Goal: Information Seeking & Learning: Find specific page/section

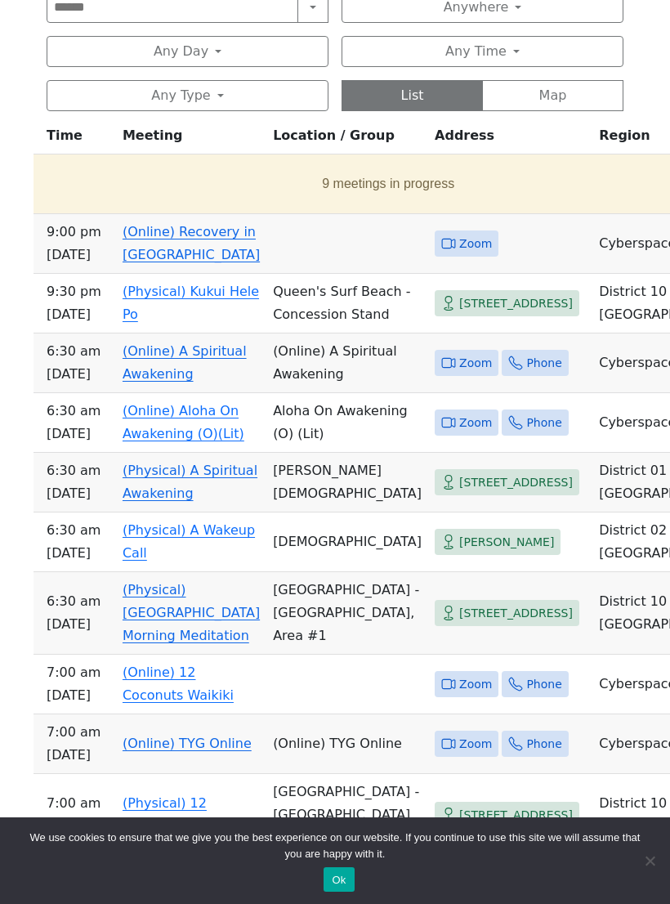
scroll to position [745, 0]
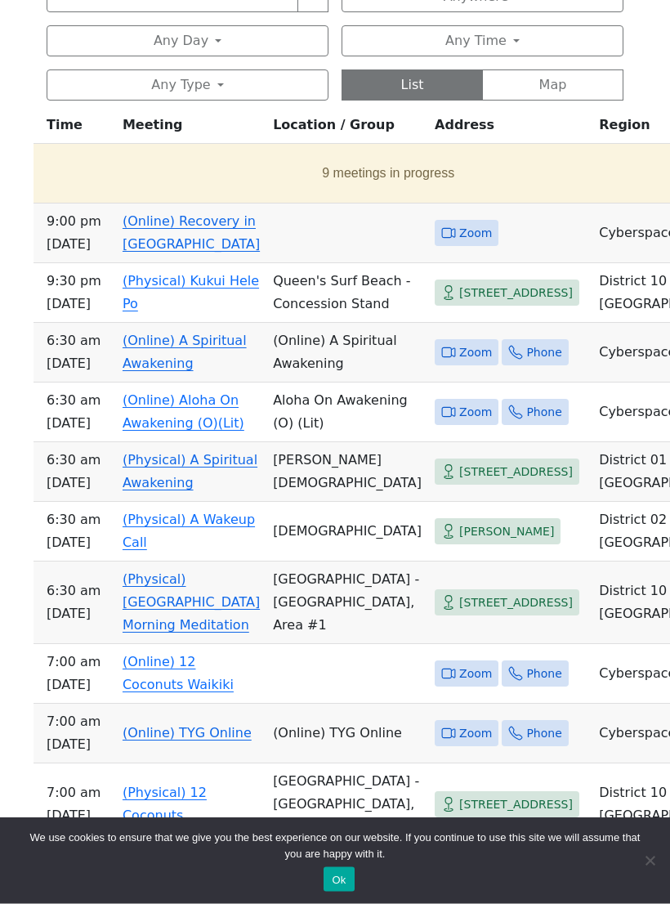
click at [494, 543] on span "[PERSON_NAME]" at bounding box center [506, 532] width 95 height 20
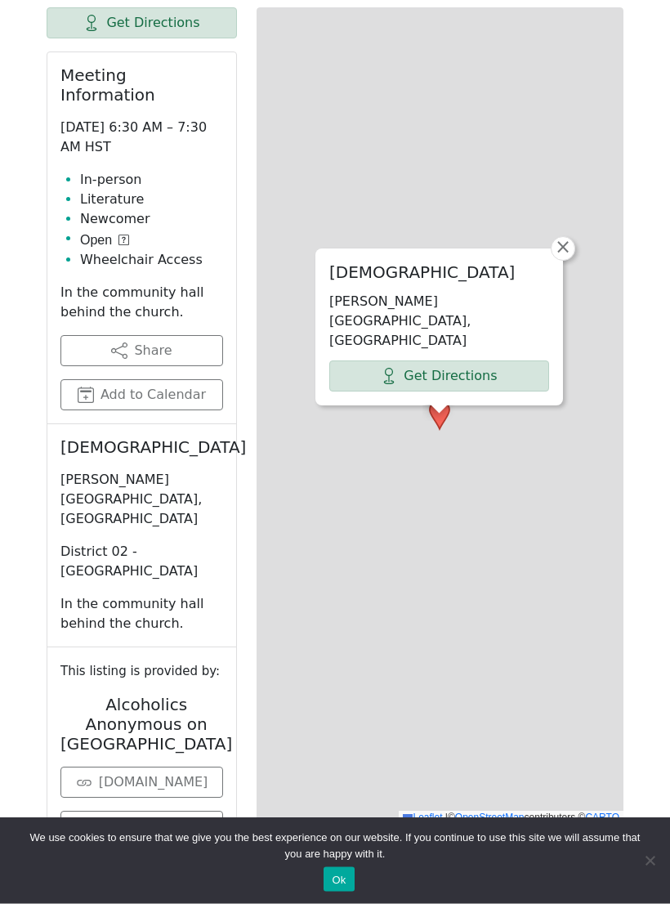
scroll to position [660, 0]
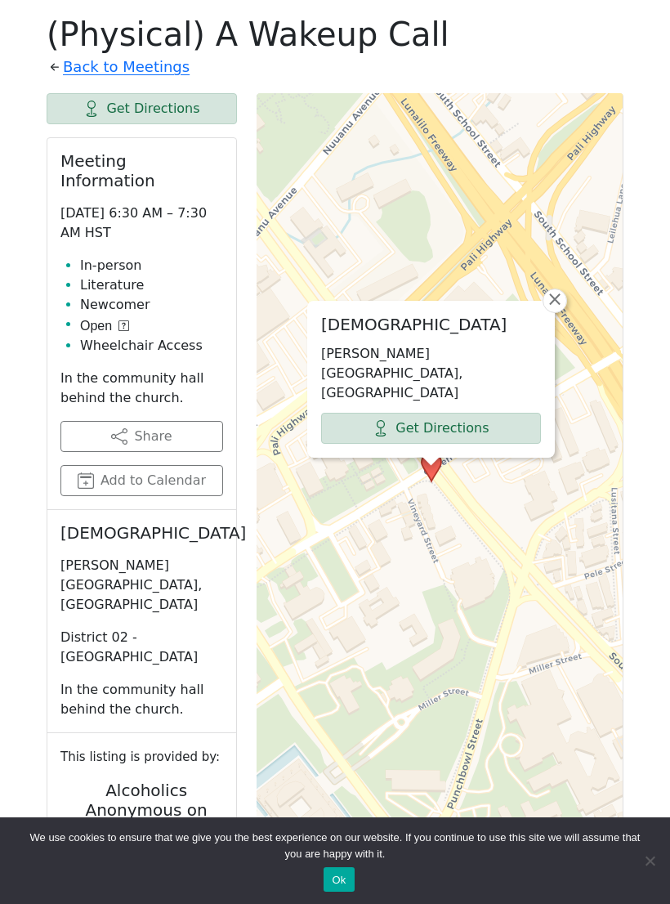
click at [112, 316] on span "Open" at bounding box center [96, 326] width 32 height 20
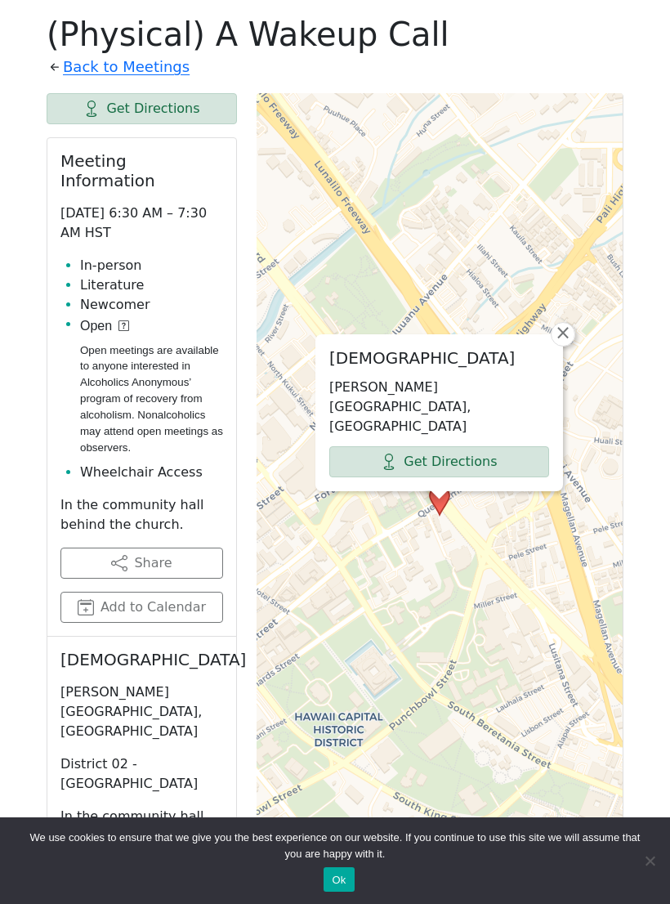
click at [102, 316] on span "Open" at bounding box center [96, 326] width 32 height 20
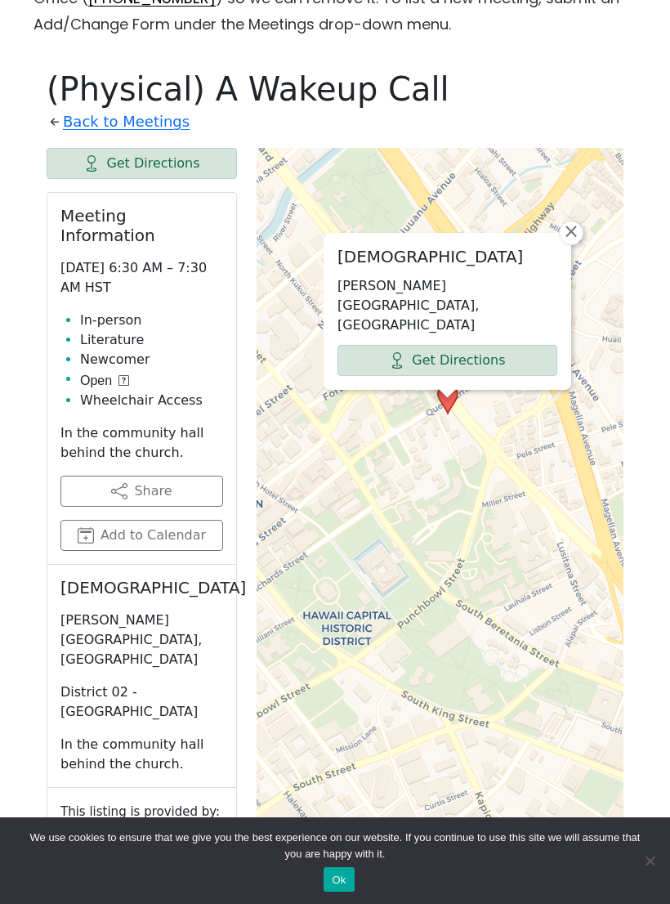
scroll to position [612, 0]
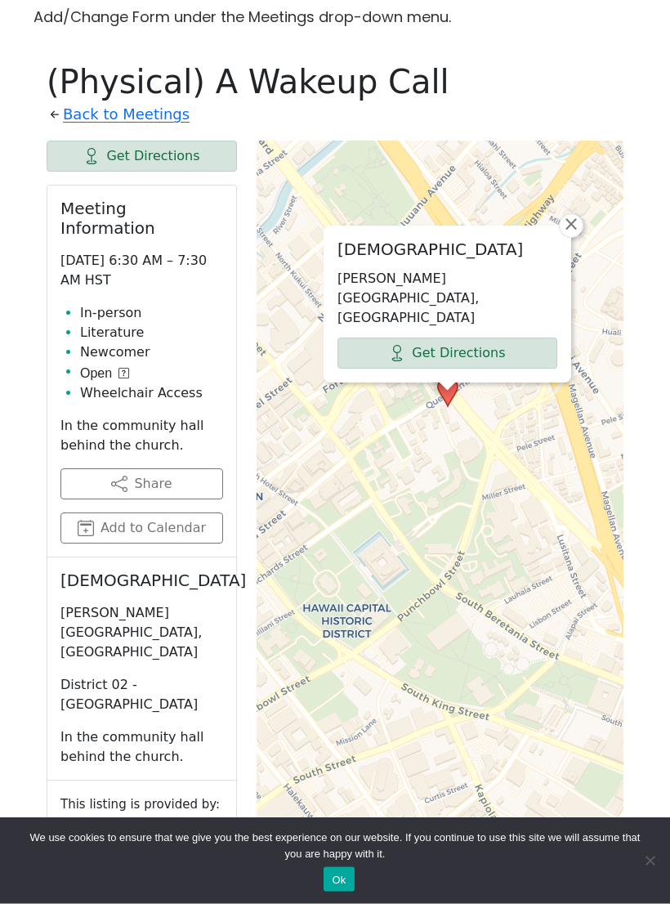
click at [84, 113] on link "Back to Meetings" at bounding box center [126, 115] width 127 height 26
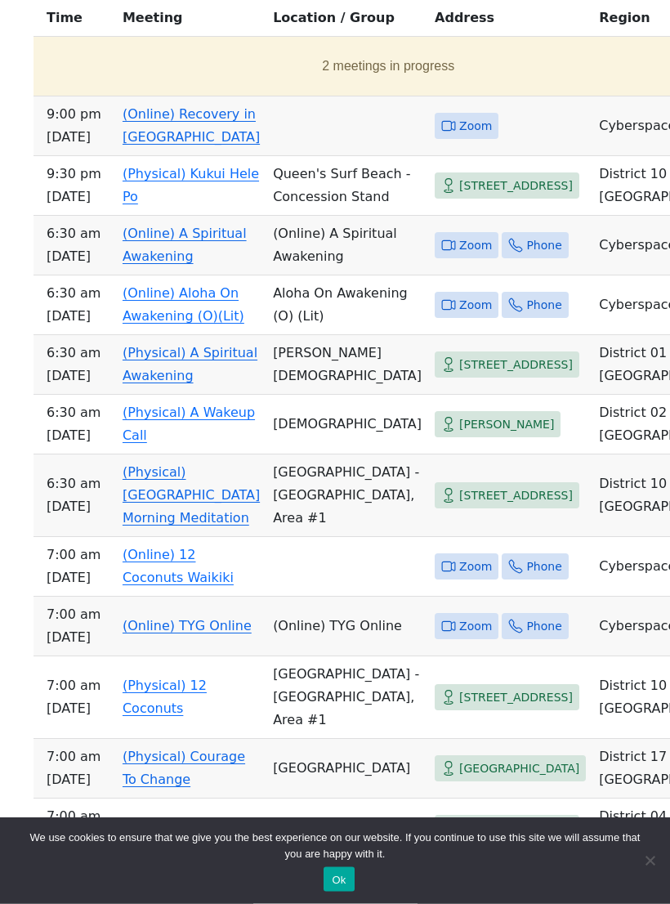
scroll to position [858, 0]
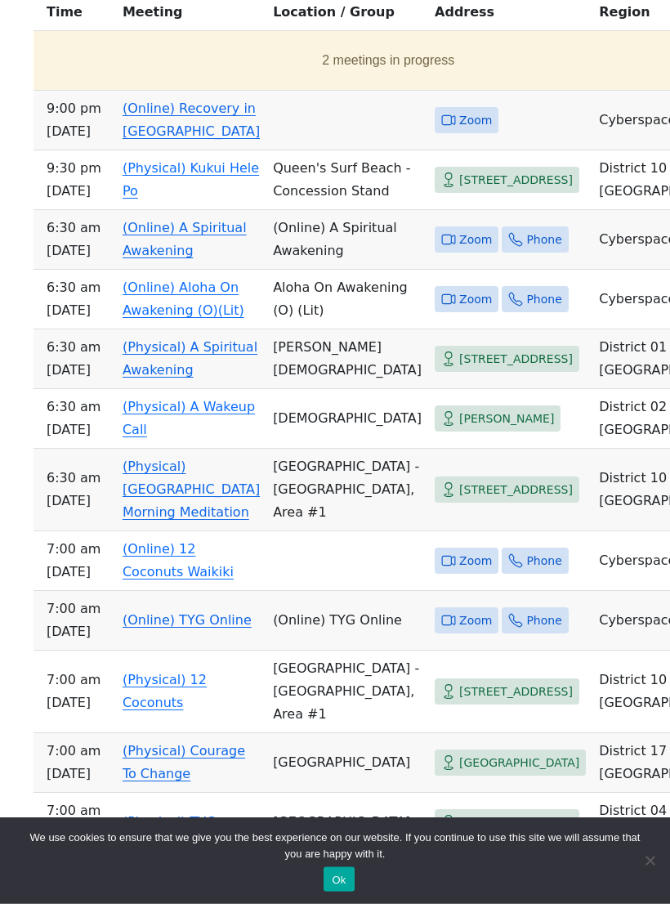
click at [187, 521] on link "(Physical) [GEOGRAPHIC_DATA] Morning Meditation" at bounding box center [191, 489] width 137 height 61
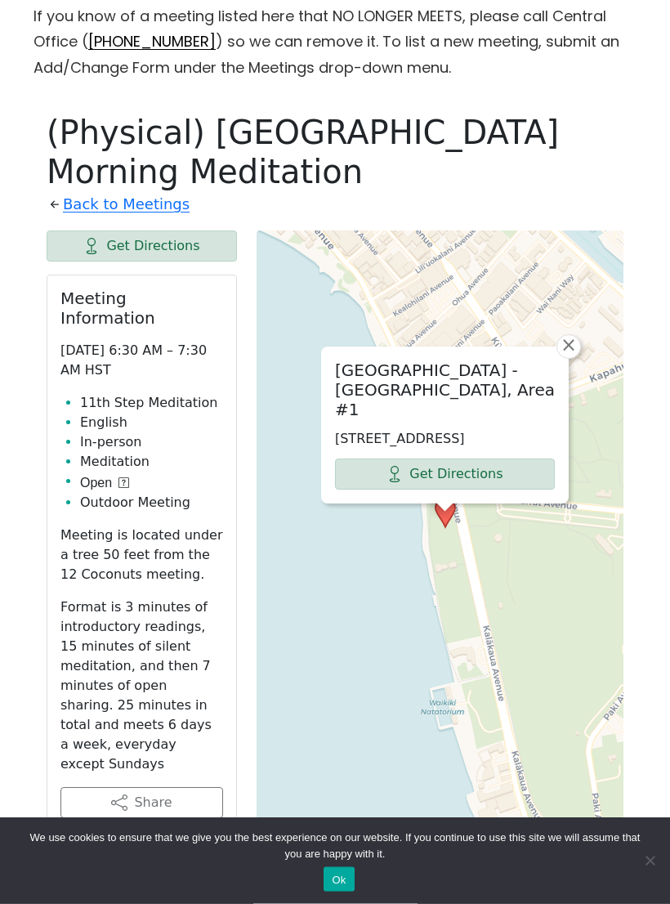
scroll to position [544, 0]
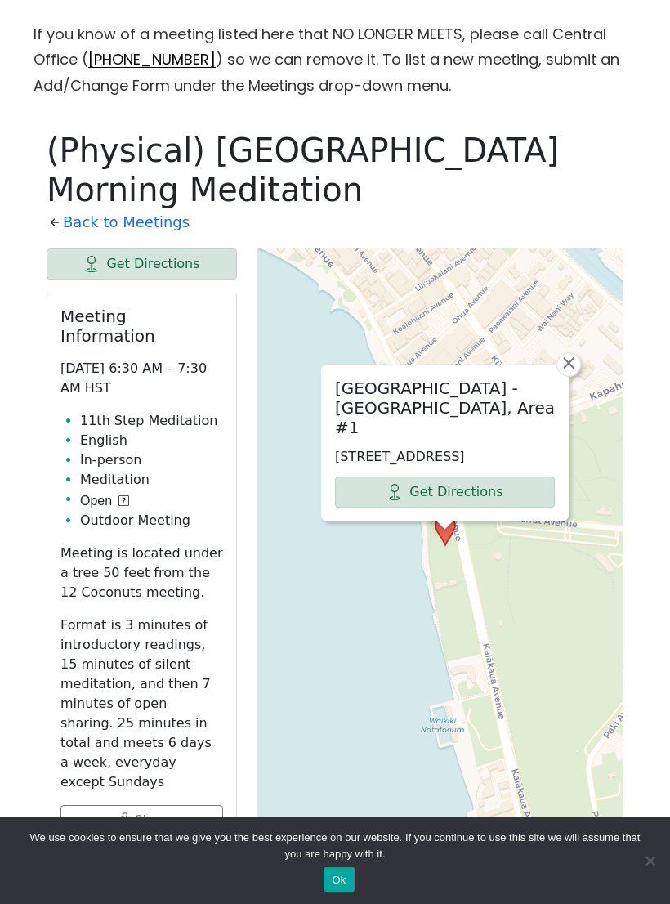
click at [123, 232] on link "Back to Meetings" at bounding box center [126, 222] width 127 height 26
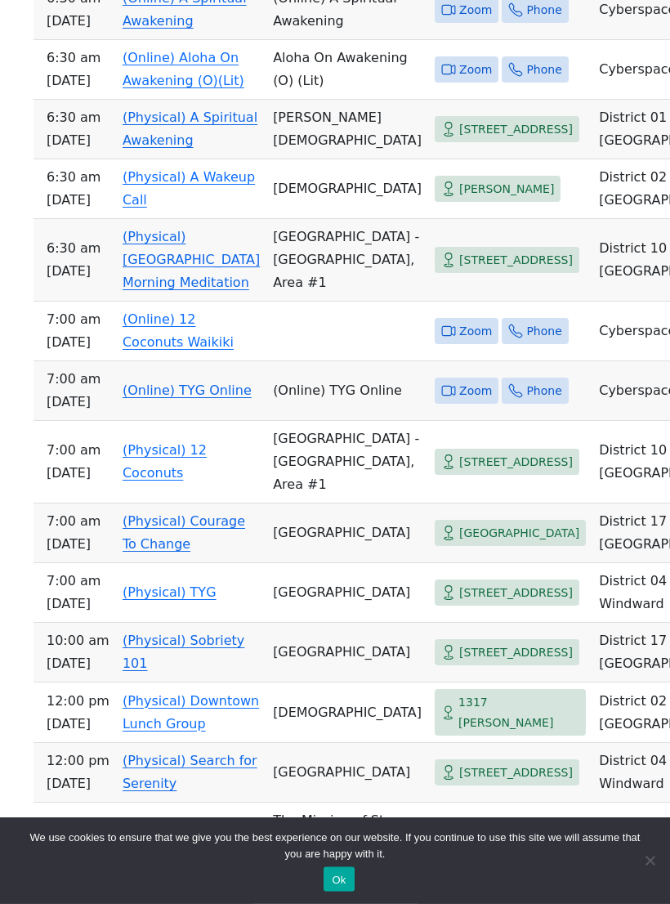
scroll to position [1095, 0]
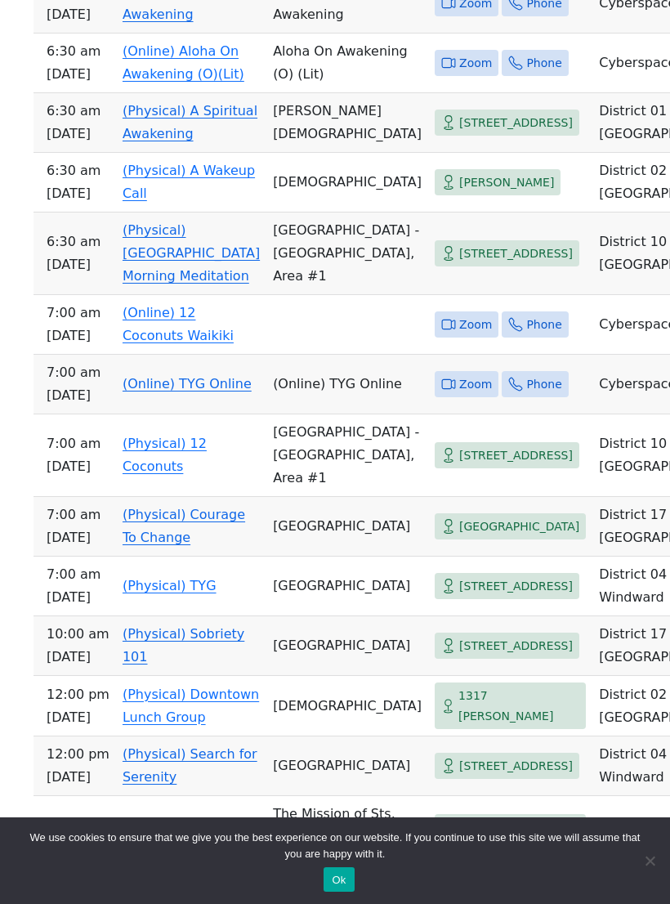
click at [477, 726] on span "1317 [PERSON_NAME]" at bounding box center [519, 706] width 121 height 40
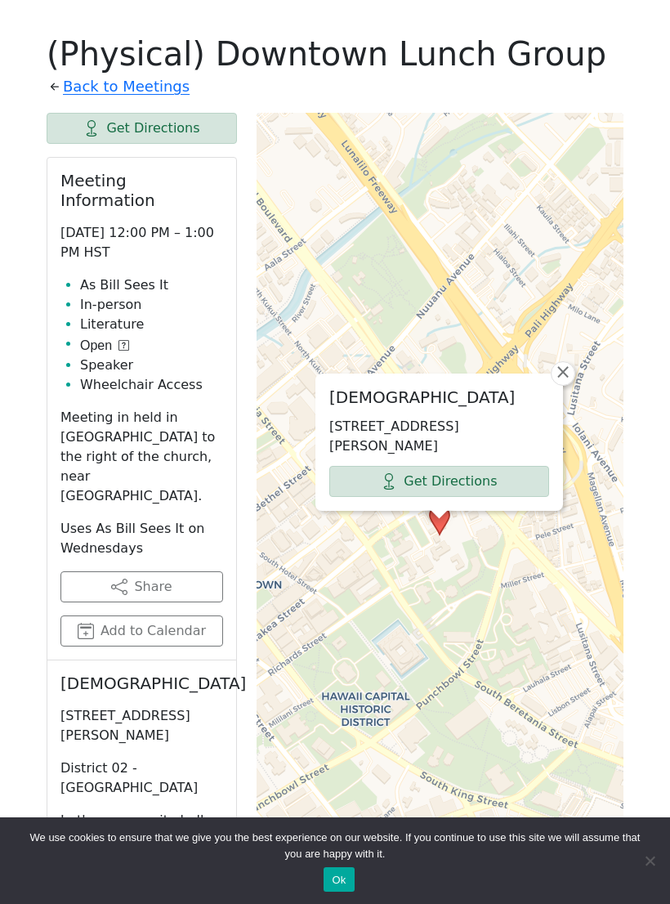
scroll to position [589, 0]
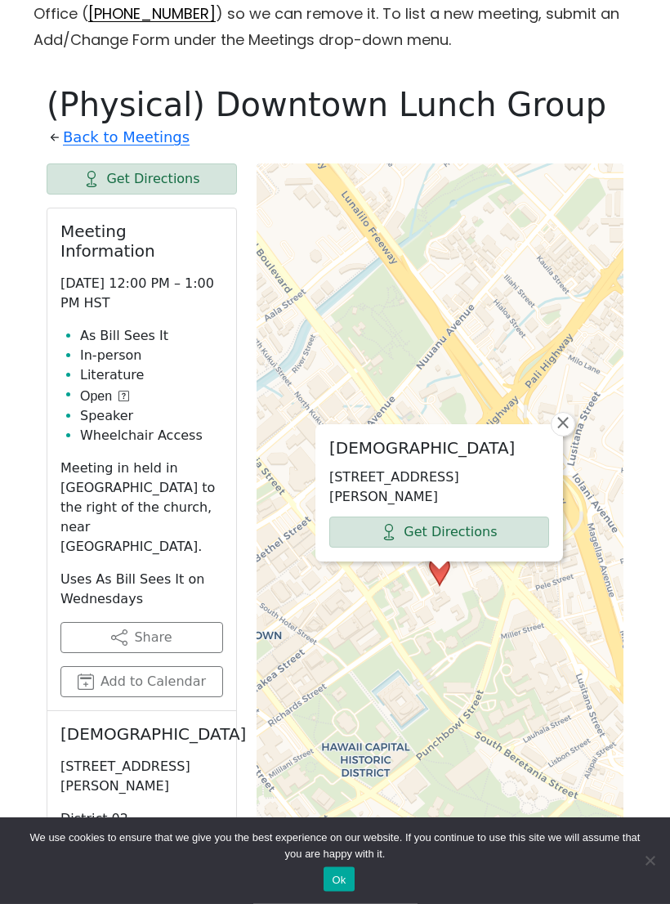
click at [88, 145] on link "Back to Meetings" at bounding box center [126, 138] width 127 height 26
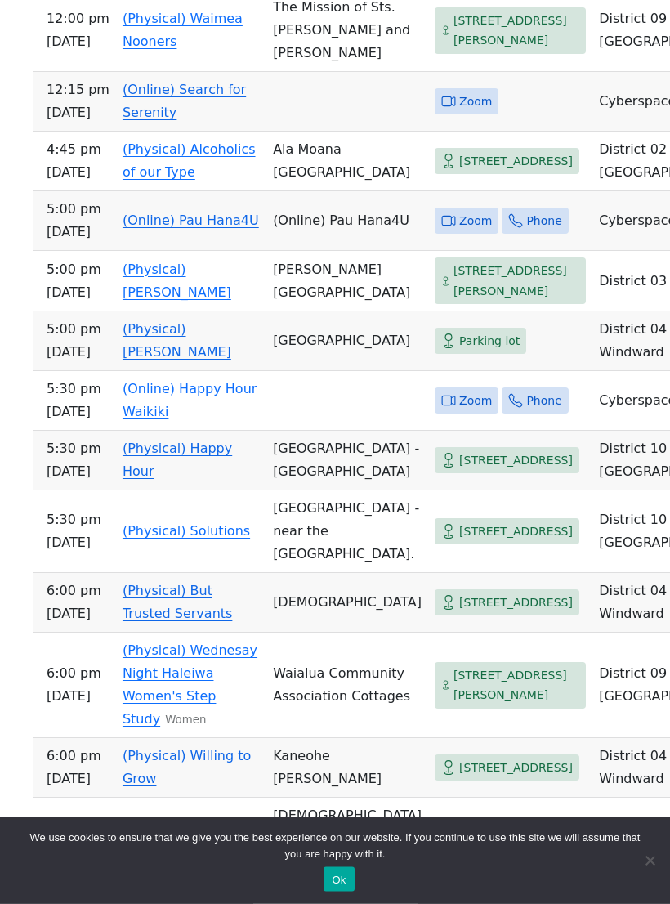
scroll to position [1902, 0]
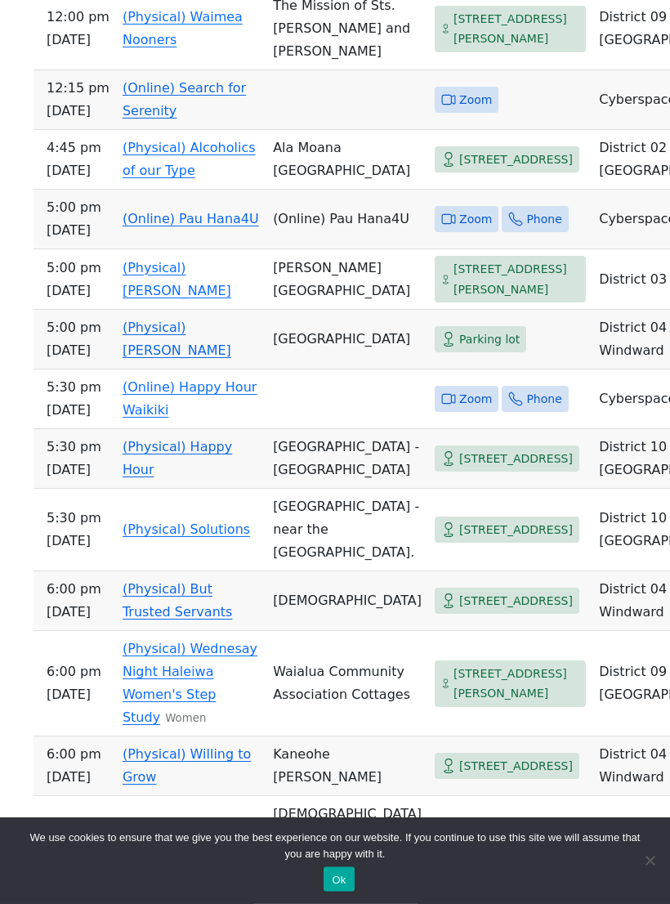
click at [361, 572] on td "[GEOGRAPHIC_DATA] - near the [GEOGRAPHIC_DATA]." at bounding box center [348, 531] width 162 height 83
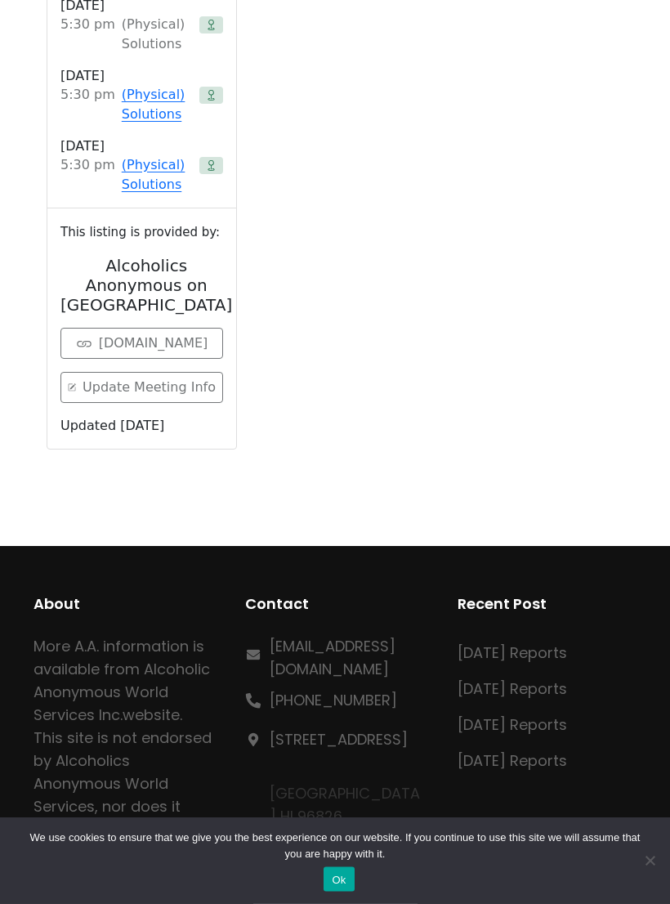
scroll to position [660, 0]
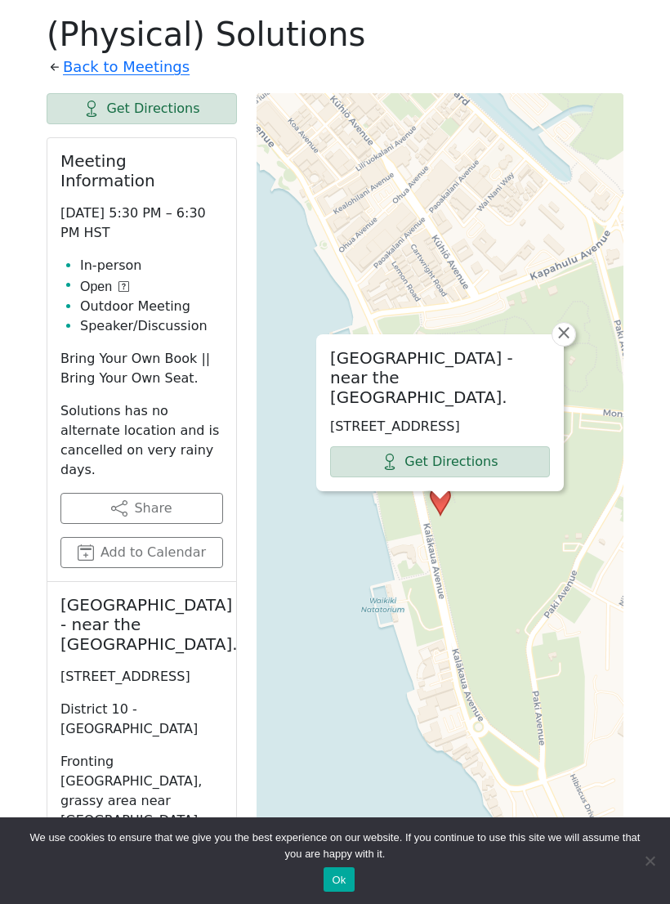
click at [99, 68] on link "Back to Meetings" at bounding box center [126, 67] width 127 height 26
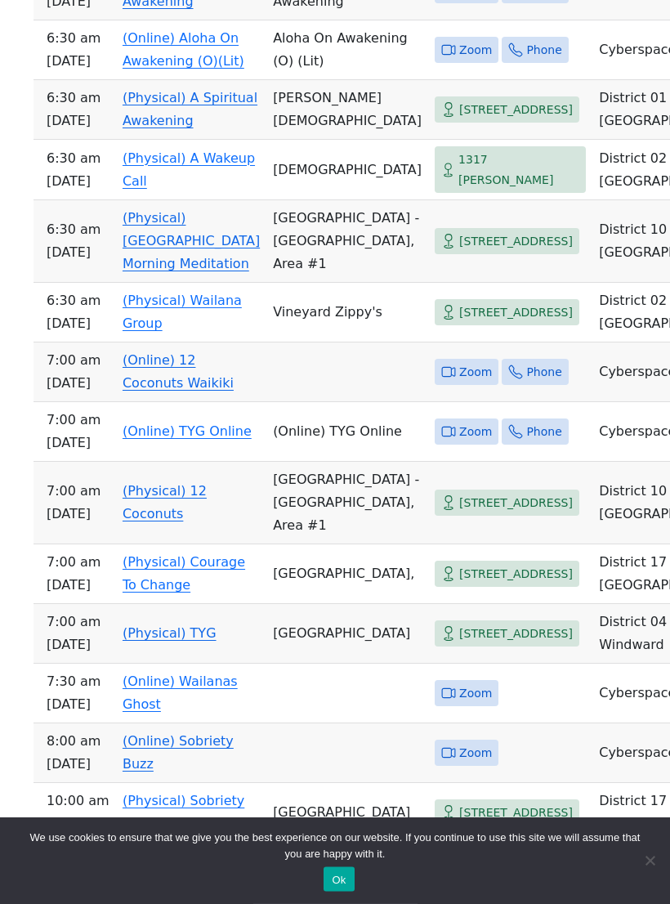
scroll to position [3629, 0]
click at [491, 323] on span "[STREET_ADDRESS]" at bounding box center [516, 312] width 114 height 20
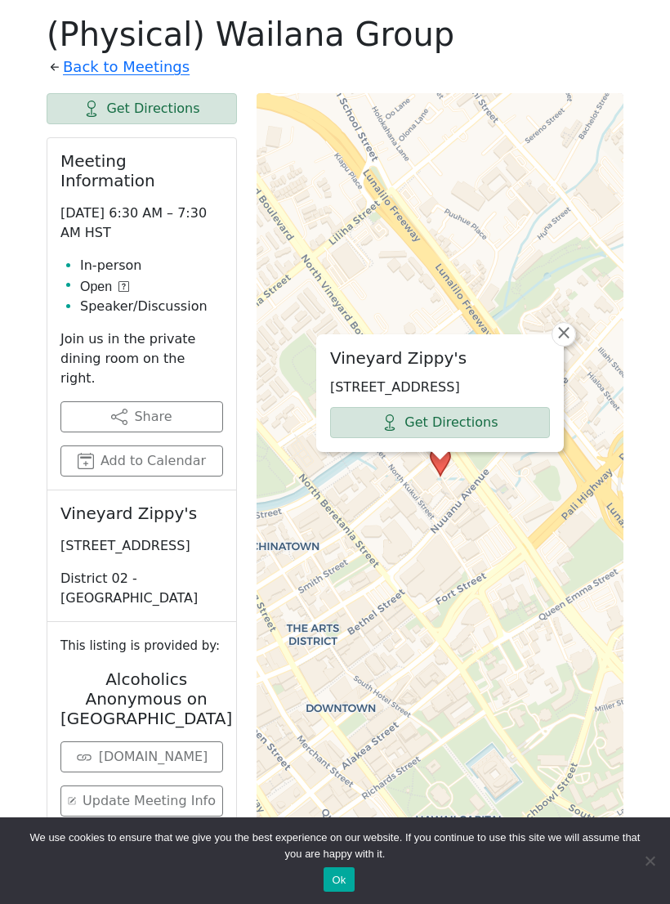
click at [567, 323] on span "×" at bounding box center [564, 333] width 16 height 20
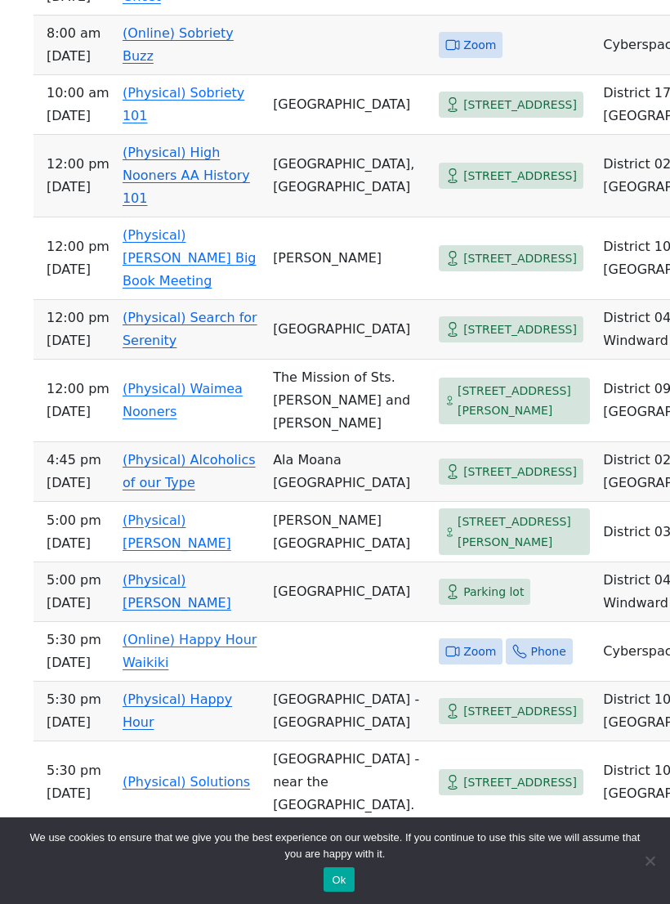
scroll to position [4339, 0]
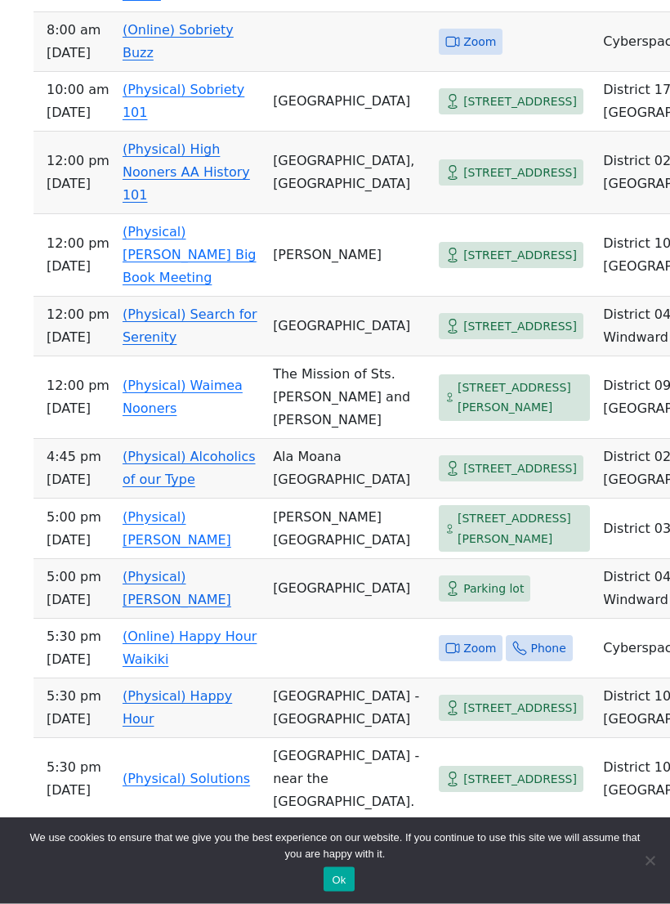
click at [488, 267] on span "[STREET_ADDRESS]" at bounding box center [521, 256] width 114 height 20
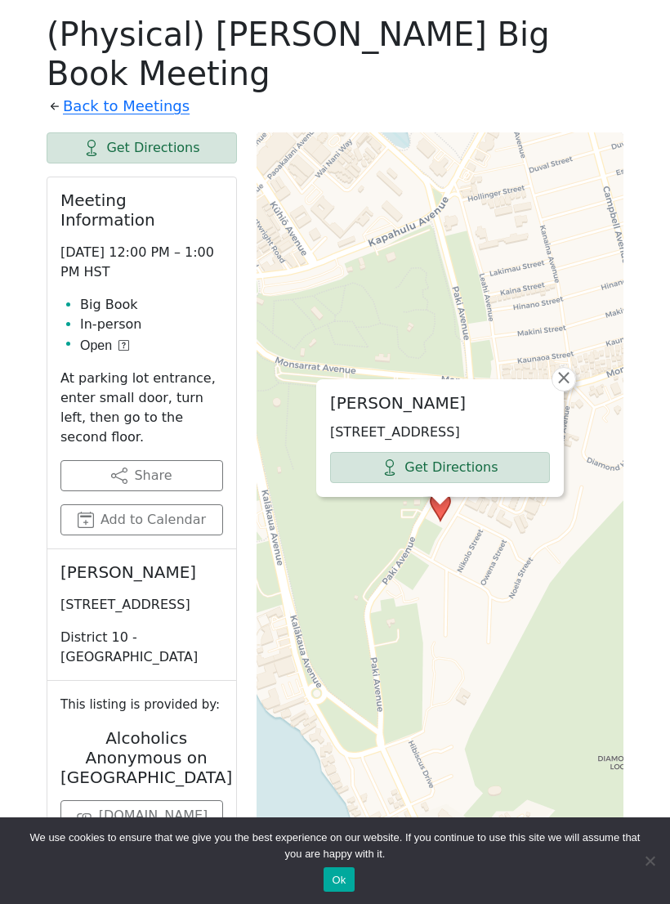
click at [344, 876] on button "Ok" at bounding box center [339, 879] width 30 height 25
